Goal: Information Seeking & Learning: Learn about a topic

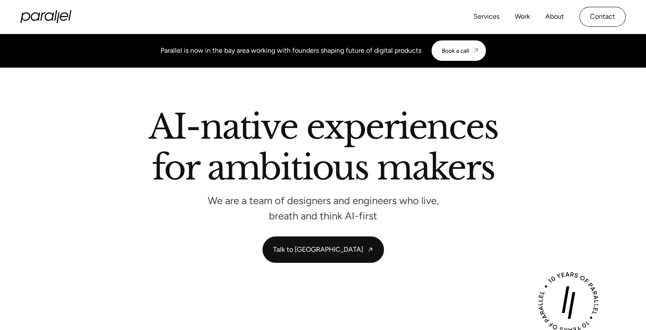
click at [11, 1] on div "Services Work About Careers Contact LinkedIn Twitter (X)" at bounding box center [323, 17] width 646 height 34
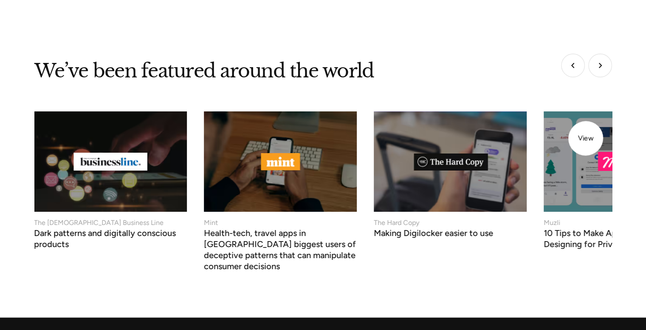
scroll to position [3315, 0]
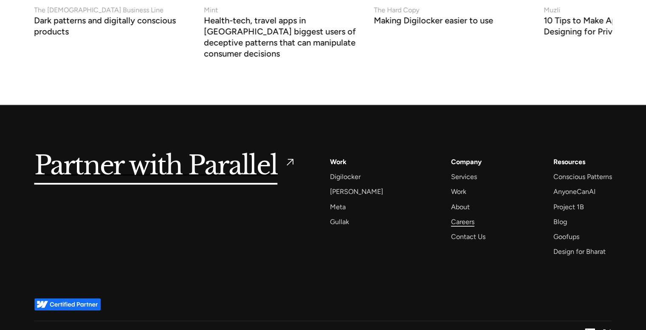
click at [451, 216] on div "Careers" at bounding box center [462, 221] width 23 height 11
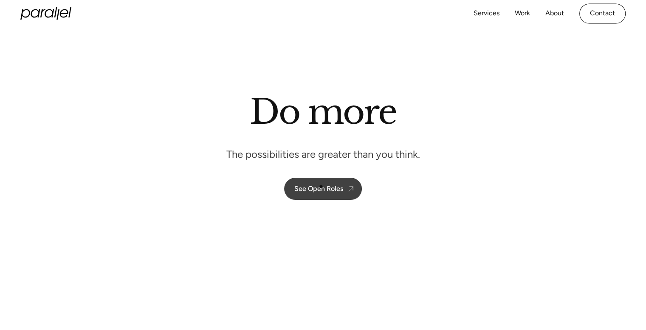
click at [313, 190] on div "See Open Roles" at bounding box center [319, 188] width 49 height 8
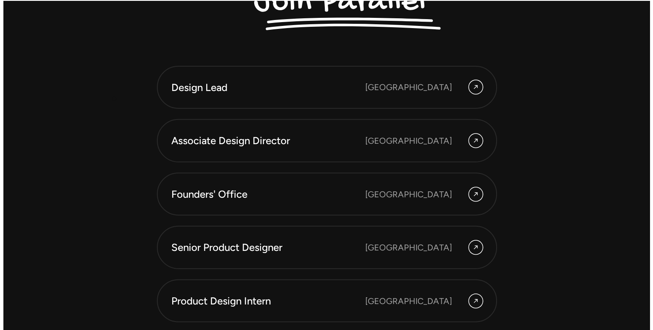
scroll to position [2364, 0]
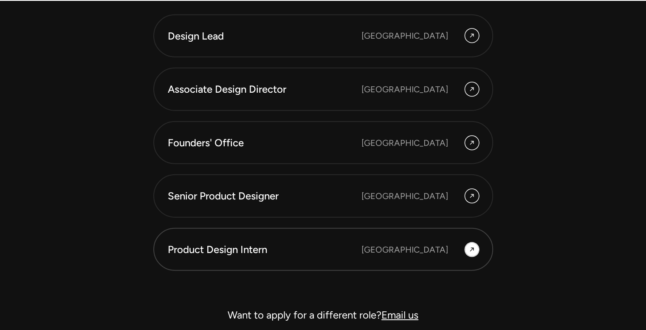
click at [461, 247] on div "Bangalore" at bounding box center [420, 250] width 117 height 14
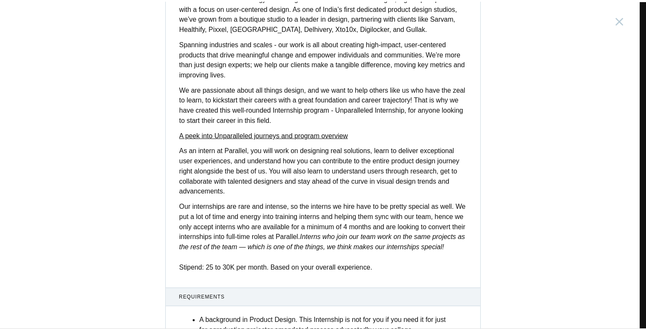
scroll to position [314, 0]
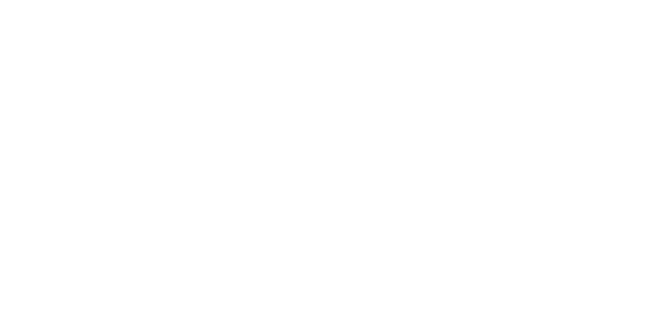
scroll to position [383, 0]
